Goal: Task Accomplishment & Management: Manage account settings

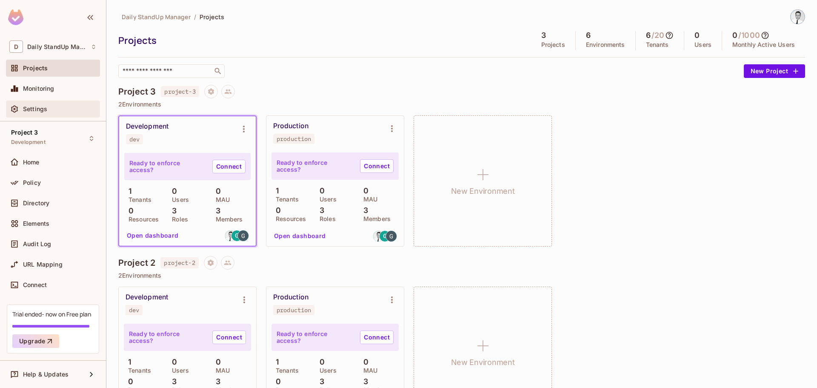
click at [29, 104] on div "Settings" at bounding box center [52, 109] width 87 height 10
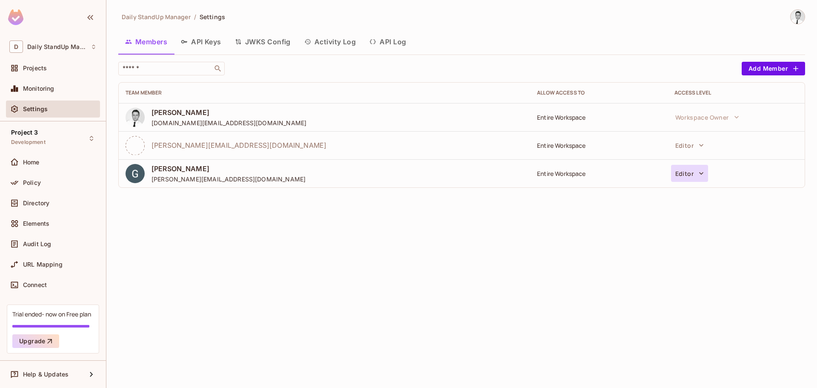
click at [695, 172] on button "Editor" at bounding box center [689, 173] width 37 height 17
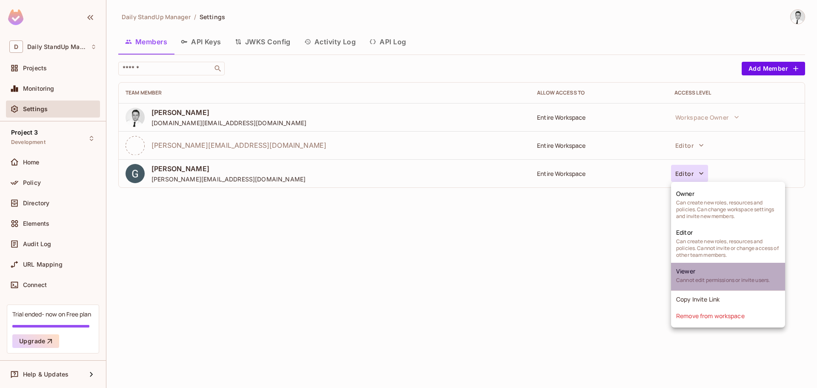
click at [696, 271] on li "Viewer Cannot edit permissions or invite users." at bounding box center [728, 276] width 114 height 28
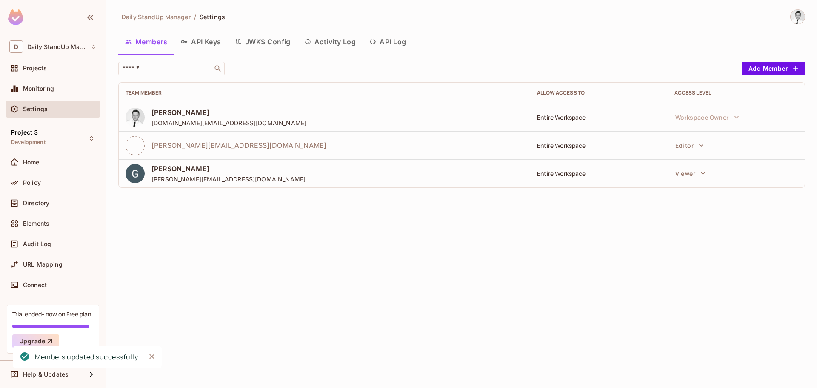
click at [544, 294] on div "Daily StandUp Manager / Settings Members API Keys JWKS Config Activity Log API …" at bounding box center [461, 194] width 710 height 388
click at [268, 253] on div "Daily StandUp Manager / Settings Members API Keys JWKS Config Activity Log API …" at bounding box center [461, 194] width 710 height 388
drag, startPoint x: 345, startPoint y: 288, endPoint x: 322, endPoint y: 280, distance: 24.1
click at [344, 288] on div "Daily StandUp Manager / Settings Members API Keys JWKS Config Activity Log API …" at bounding box center [461, 194] width 710 height 388
click at [55, 94] on div "Monitoring" at bounding box center [53, 88] width 94 height 17
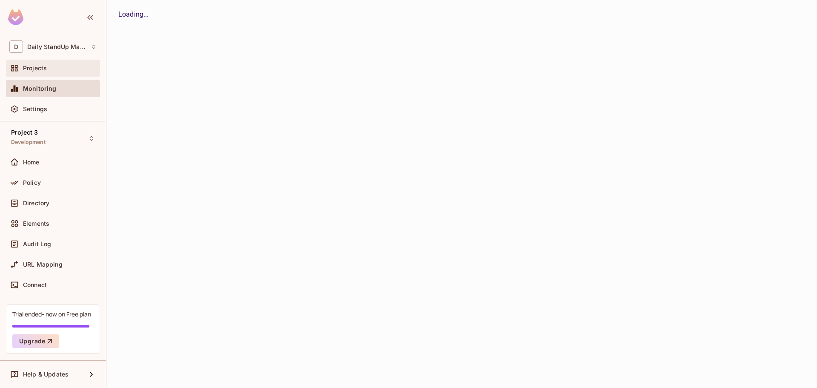
click at [43, 68] on span "Projects" at bounding box center [35, 68] width 24 height 7
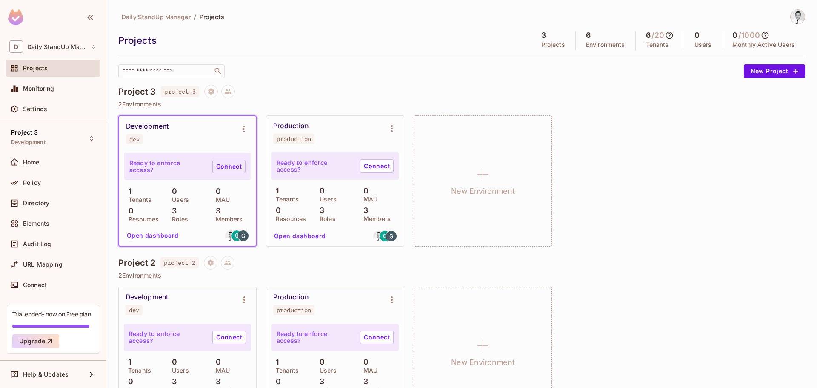
click at [234, 166] on link "Connect" at bounding box center [228, 167] width 33 height 14
click at [36, 285] on span "Connect" at bounding box center [35, 284] width 24 height 7
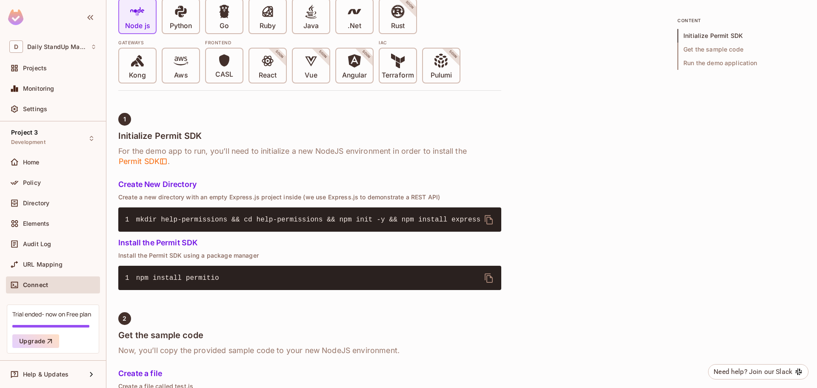
scroll to position [255, 0]
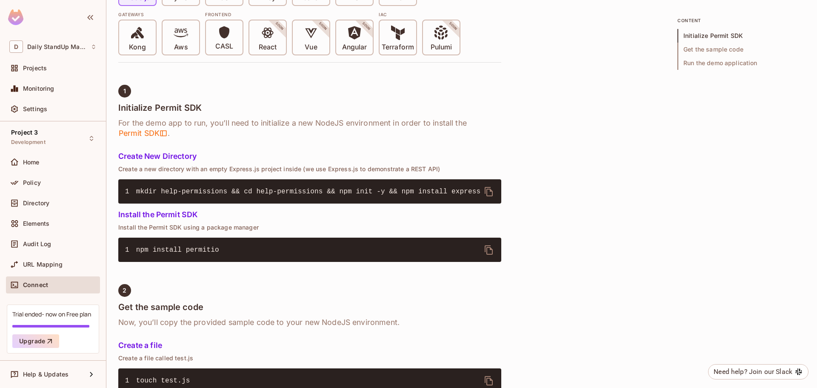
click at [184, 251] on span "npm install permitio" at bounding box center [177, 250] width 83 height 8
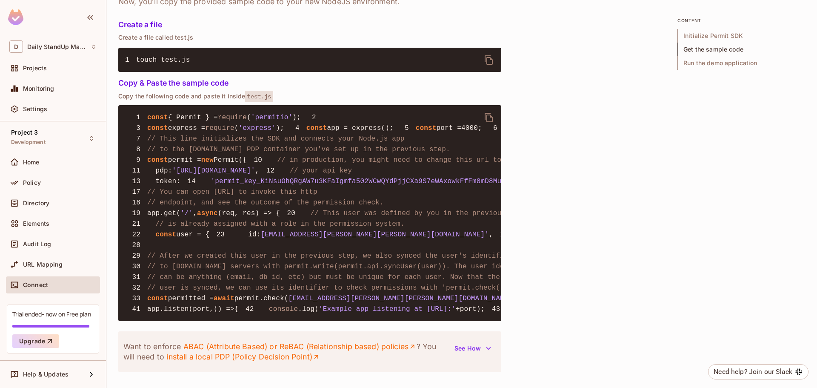
scroll to position [596, 0]
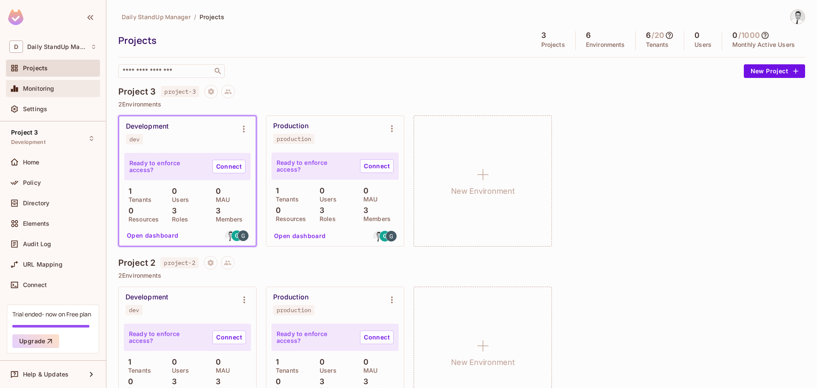
click at [53, 94] on div "Monitoring" at bounding box center [52, 88] width 87 height 10
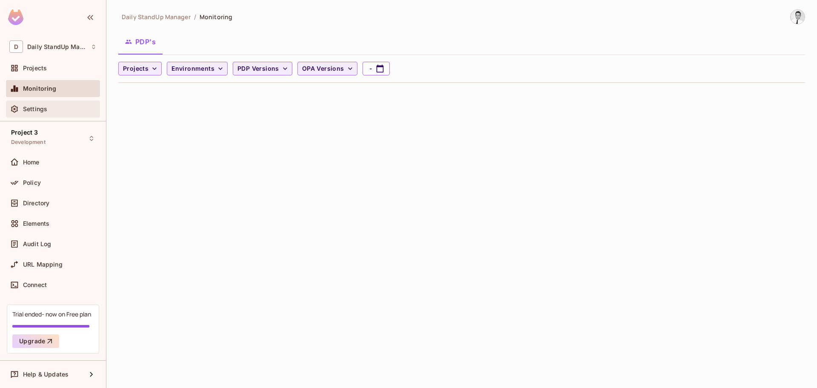
click at [48, 111] on div "Settings" at bounding box center [60, 109] width 74 height 7
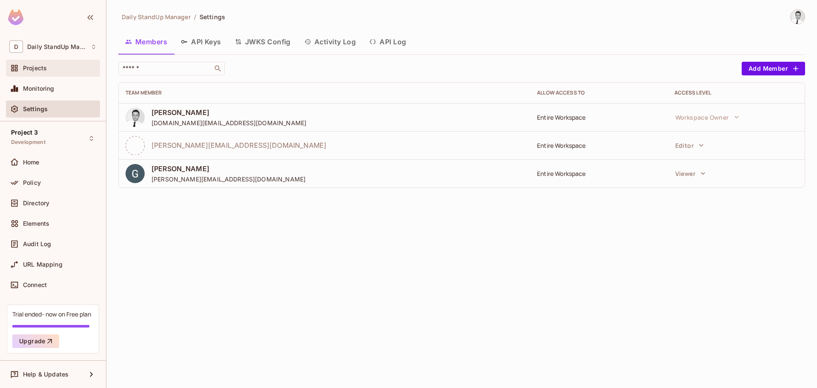
click at [31, 65] on span "Projects" at bounding box center [35, 68] width 24 height 7
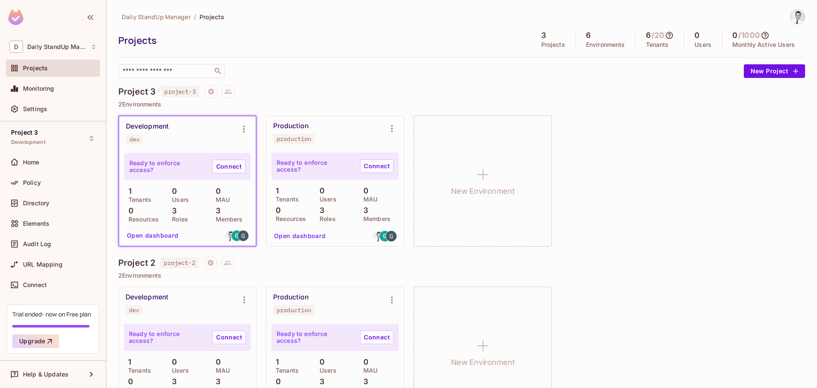
click at [537, 111] on div "Project 3 project-3 2 Environments Development dev Ready to enforce access? Con…" at bounding box center [461, 170] width 687 height 171
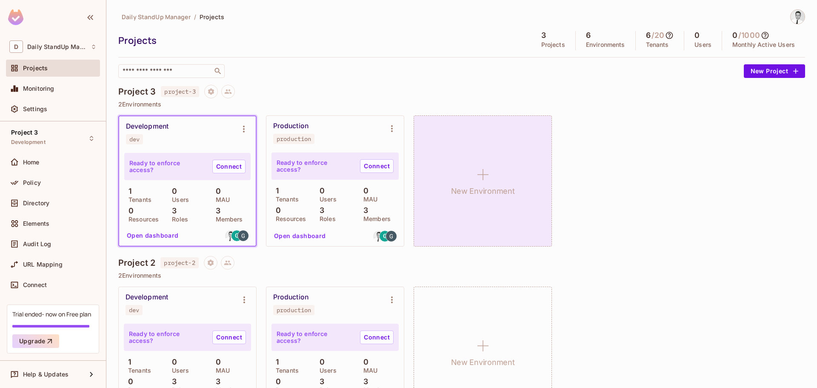
drag, startPoint x: 480, startPoint y: 94, endPoint x: 508, endPoint y: 168, distance: 79.2
click at [481, 97] on div "Project 3 project-3" at bounding box center [461, 92] width 687 height 14
click at [514, 202] on div "New Environment" at bounding box center [483, 180] width 138 height 131
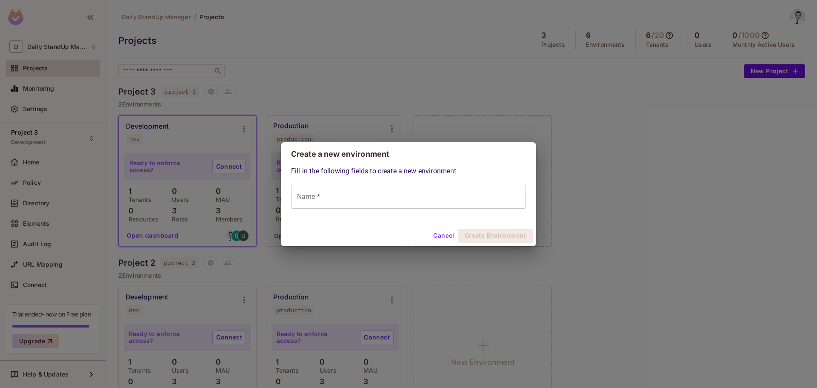
click at [438, 236] on button "Cancel" at bounding box center [444, 236] width 28 height 14
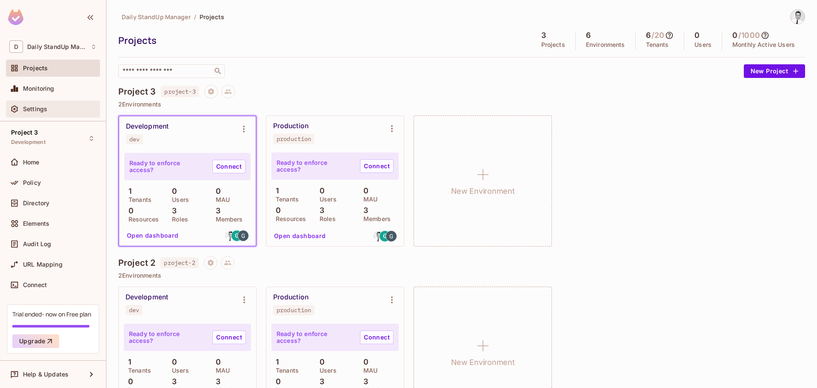
click at [46, 108] on span "Settings" at bounding box center [35, 109] width 24 height 7
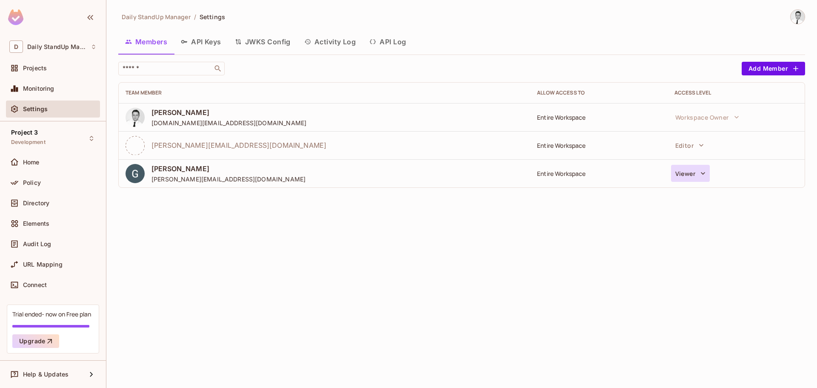
click at [694, 171] on button "Viewer" at bounding box center [690, 173] width 39 height 17
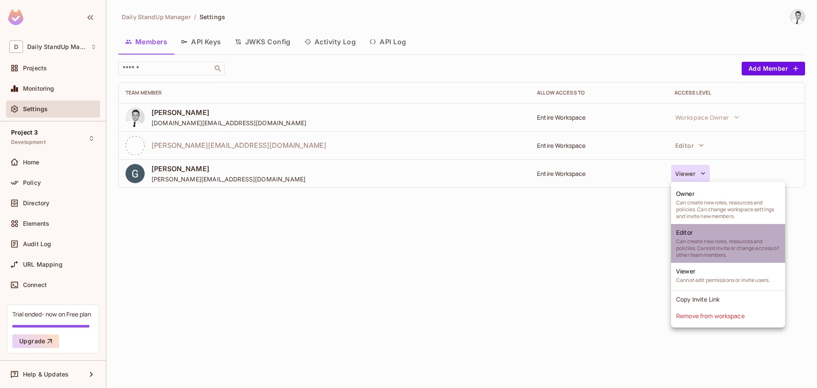
click at [702, 239] on span "Can create new roles, resources and policies. Cannot invite or change access of…" at bounding box center [728, 248] width 104 height 20
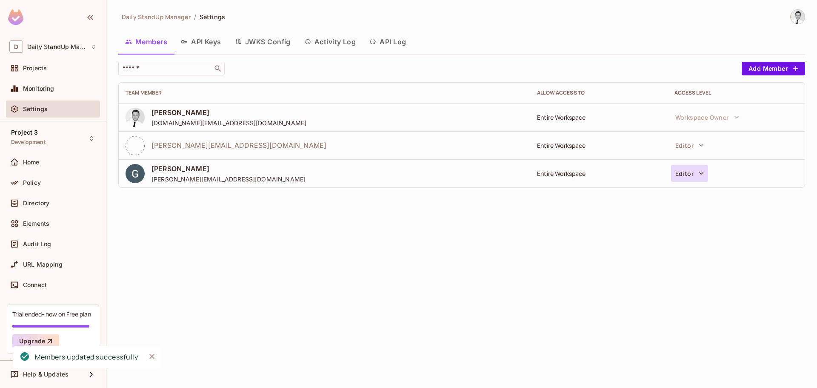
click at [681, 175] on button "Editor" at bounding box center [689, 173] width 37 height 17
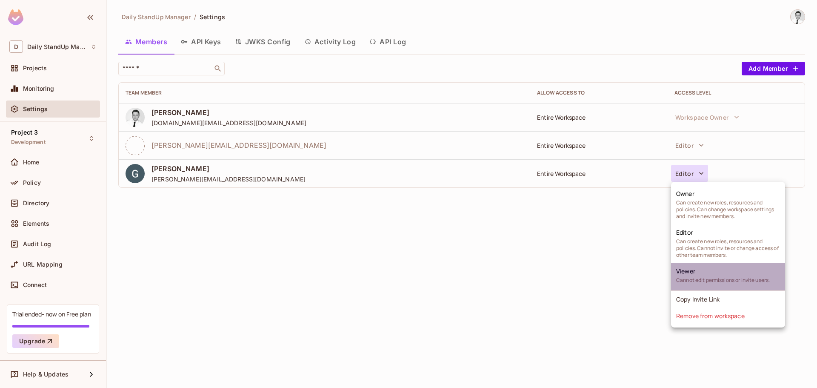
click at [686, 279] on span "Cannot edit permissions or invite users." at bounding box center [723, 280] width 94 height 7
